Goal: Book appointment/travel/reservation

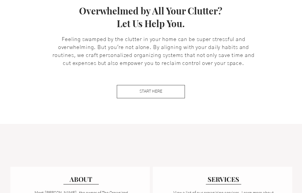
scroll to position [328, 0]
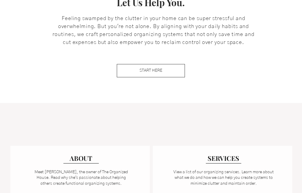
click at [228, 158] on span "SERVICES" at bounding box center [224, 158] width 32 height 9
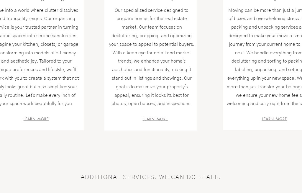
scroll to position [238, 0]
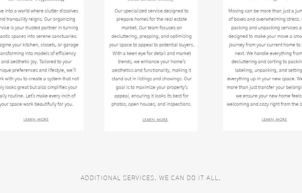
click at [36, 117] on span "LEARN MORE" at bounding box center [36, 119] width 25 height 5
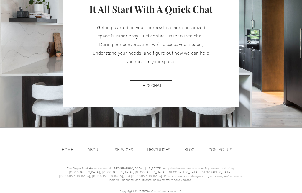
scroll to position [760, 0]
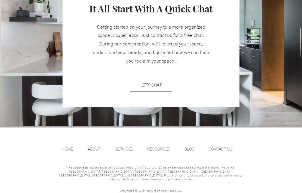
click at [94, 146] on p "ABOUT" at bounding box center [94, 149] width 19 height 9
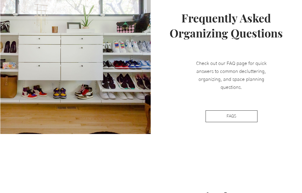
scroll to position [611, 0]
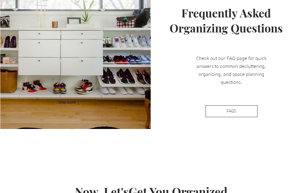
click at [225, 110] on link "FAQS" at bounding box center [232, 111] width 52 height 12
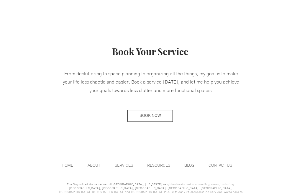
scroll to position [292, 0]
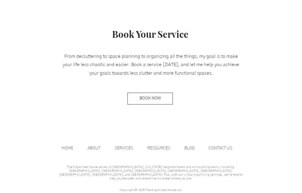
click at [146, 97] on span "BOOK NOW" at bounding box center [151, 99] width 22 height 6
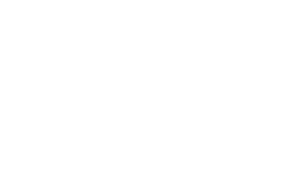
scroll to position [269, 0]
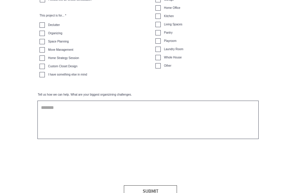
scroll to position [268, 0]
